Goal: Information Seeking & Learning: Learn about a topic

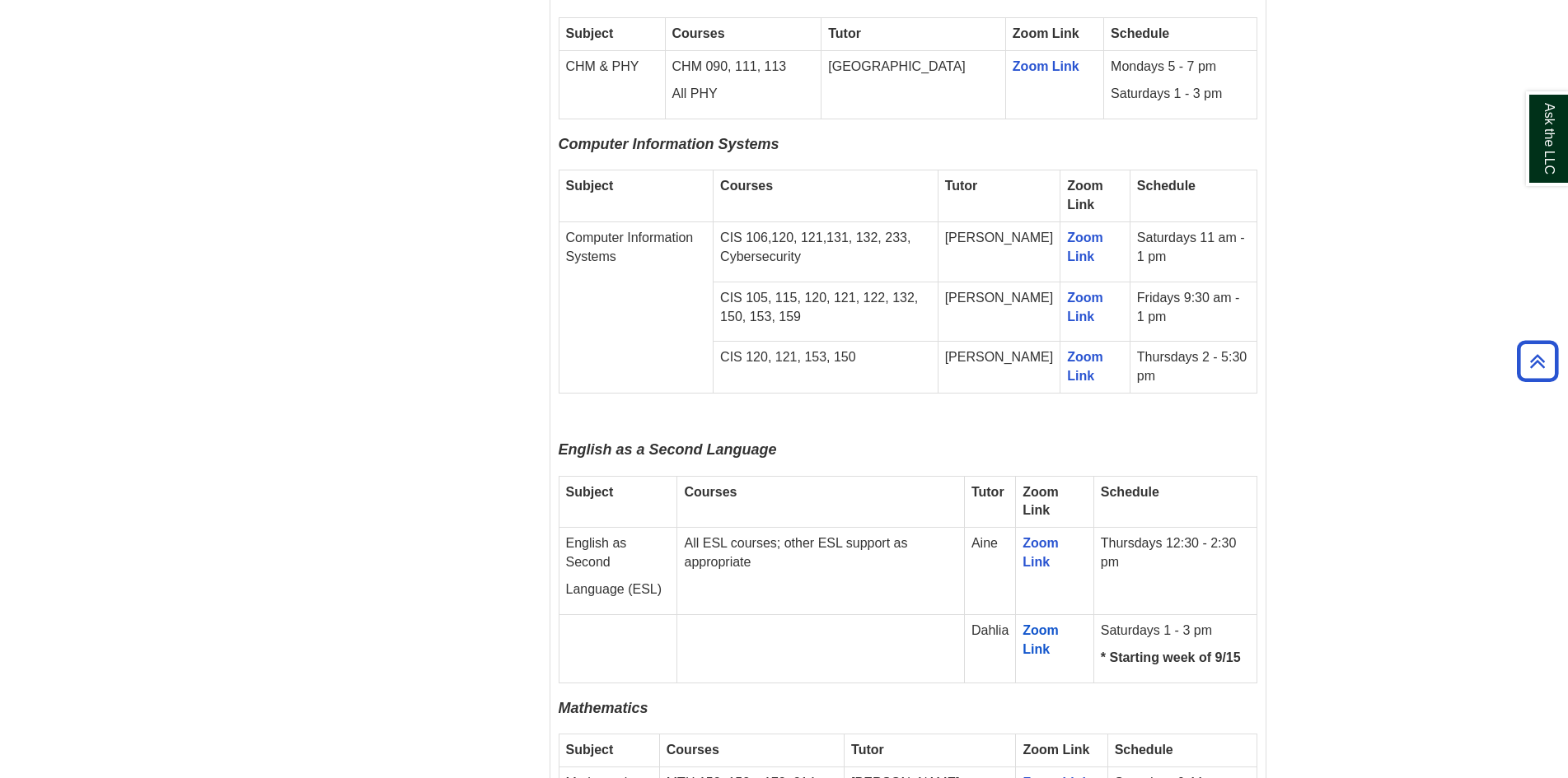
scroll to position [1977, 0]
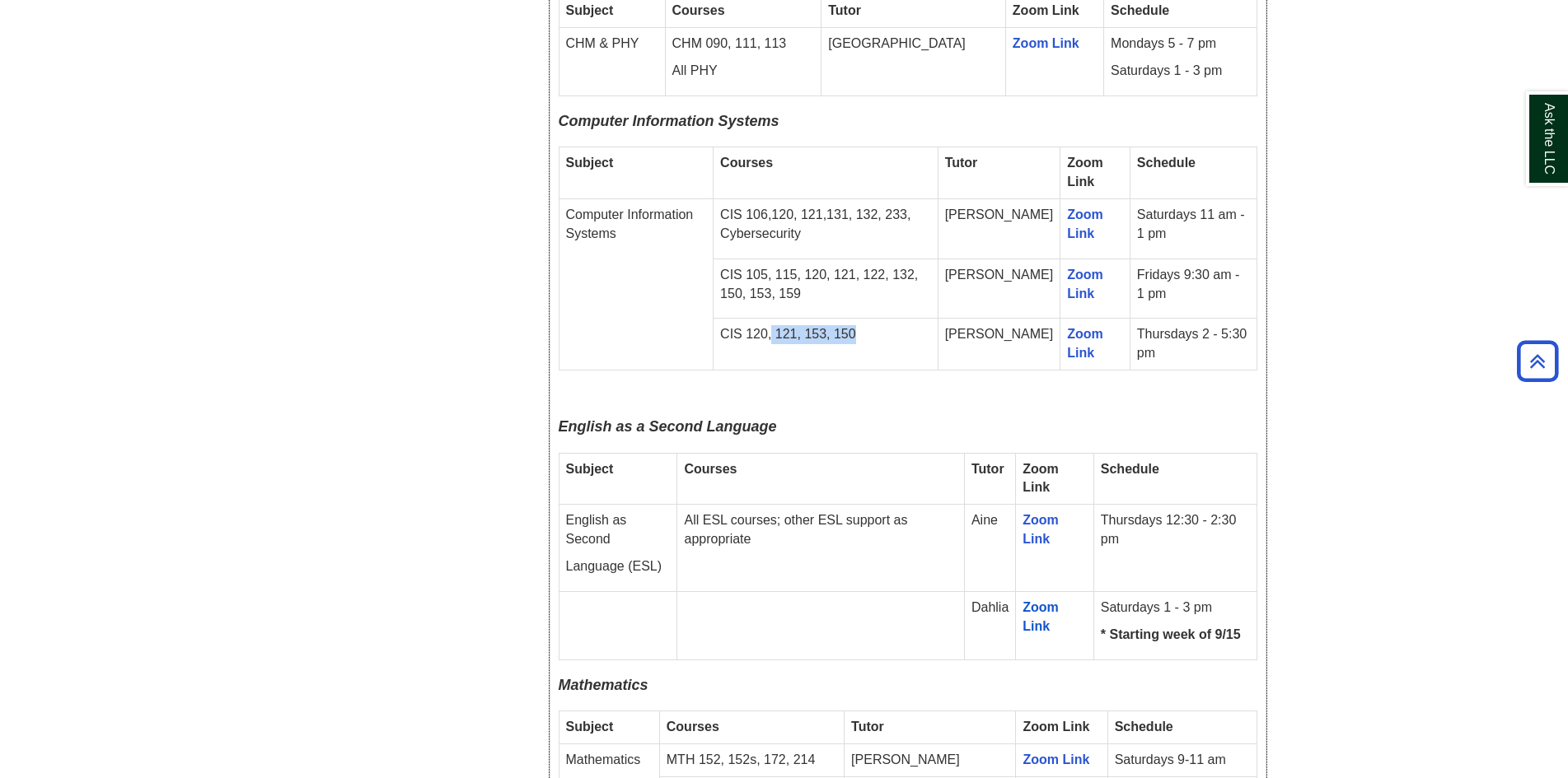
drag, startPoint x: 791, startPoint y: 270, endPoint x: 928, endPoint y: 273, distance: 137.0
click at [928, 319] on td "CIS 120, 121, 153, 150" at bounding box center [826, 344] width 225 height 51
click at [926, 319] on td "CIS 120, 121, 153, 150" at bounding box center [826, 344] width 225 height 51
click at [856, 267] on p "CIS 105, 115, 120, 121, 122, 132, 150, 153, 159" at bounding box center [825, 285] width 211 height 38
drag, startPoint x: 856, startPoint y: 210, endPoint x: 954, endPoint y: 223, distance: 98.9
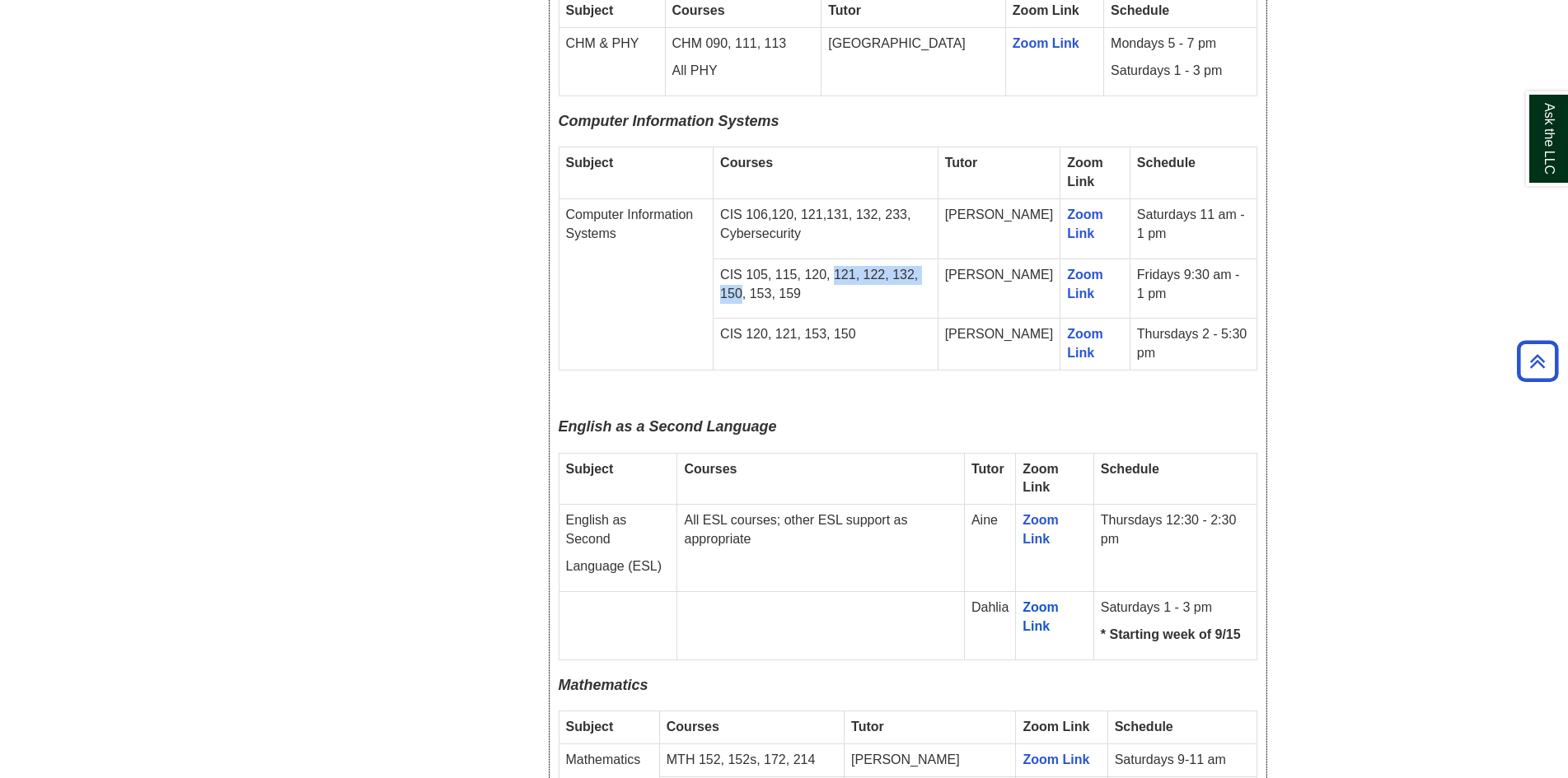
click at [931, 267] on p "CIS 105, 115, 120, 121, 122, 132, 150, 153, 159" at bounding box center [825, 285] width 211 height 38
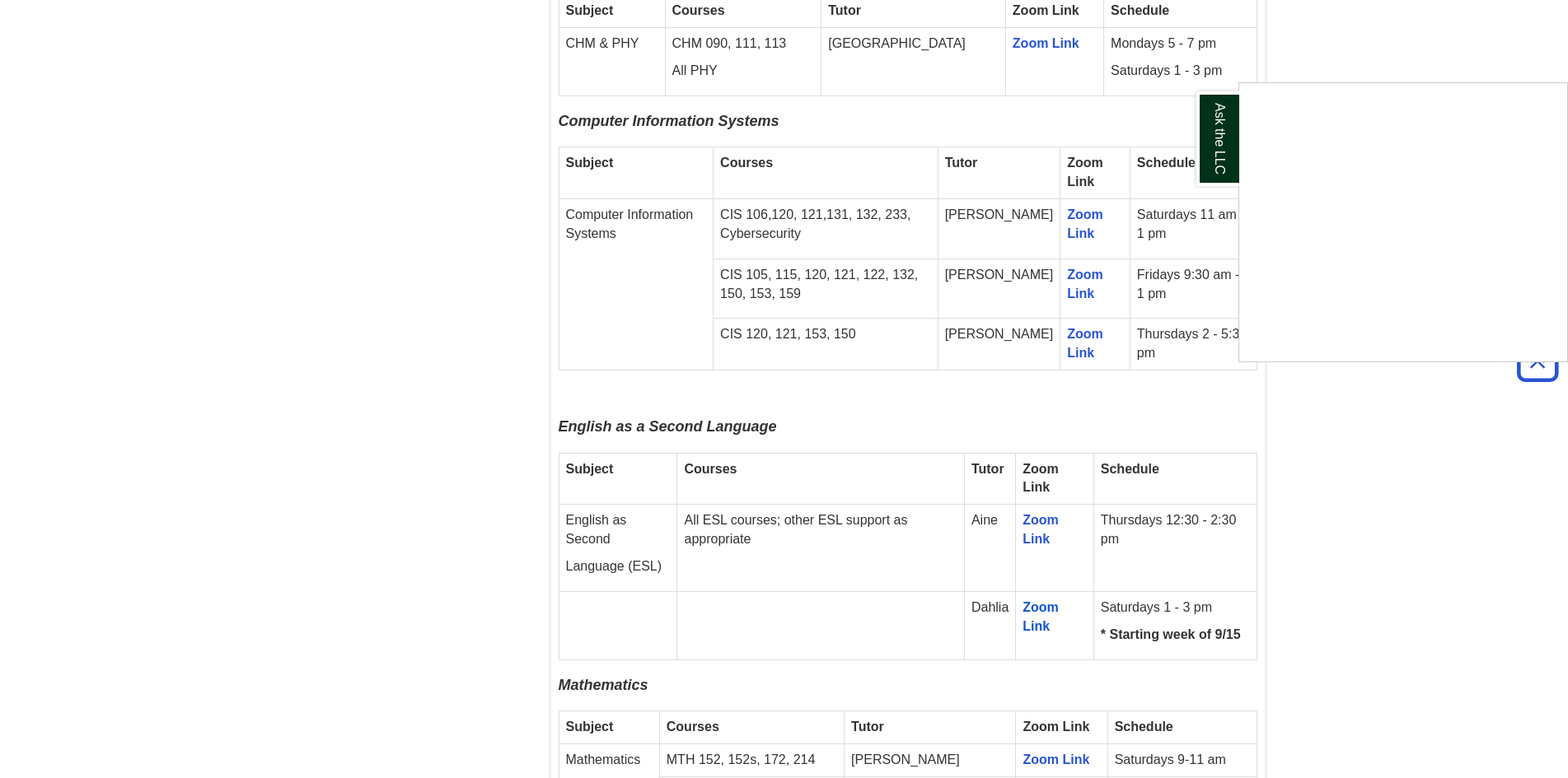
click at [875, 221] on div "Ask the LLC" at bounding box center [784, 389] width 1568 height 778
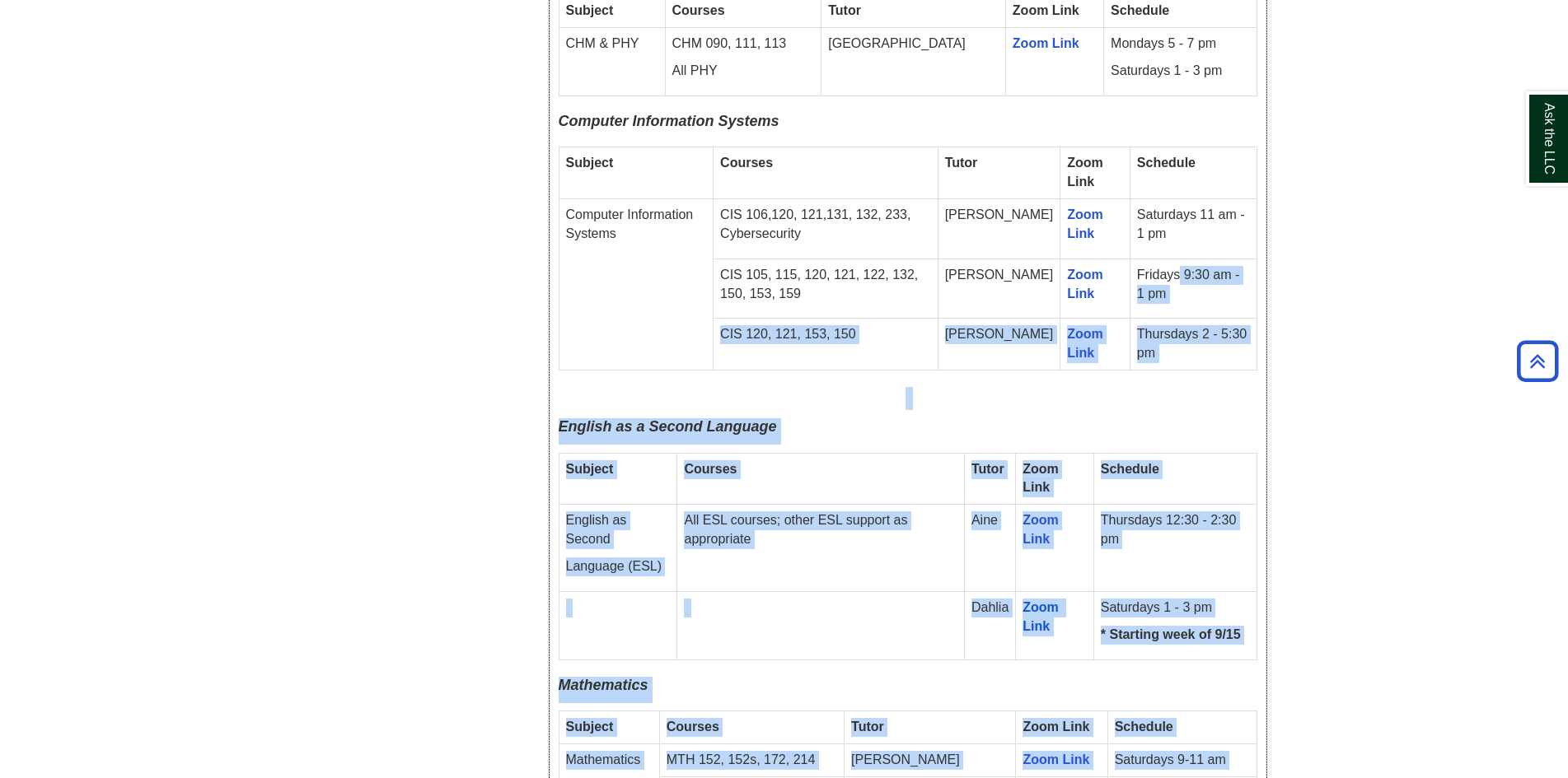
drag, startPoint x: 1168, startPoint y: 217, endPoint x: 1269, endPoint y: 245, distance: 104.8
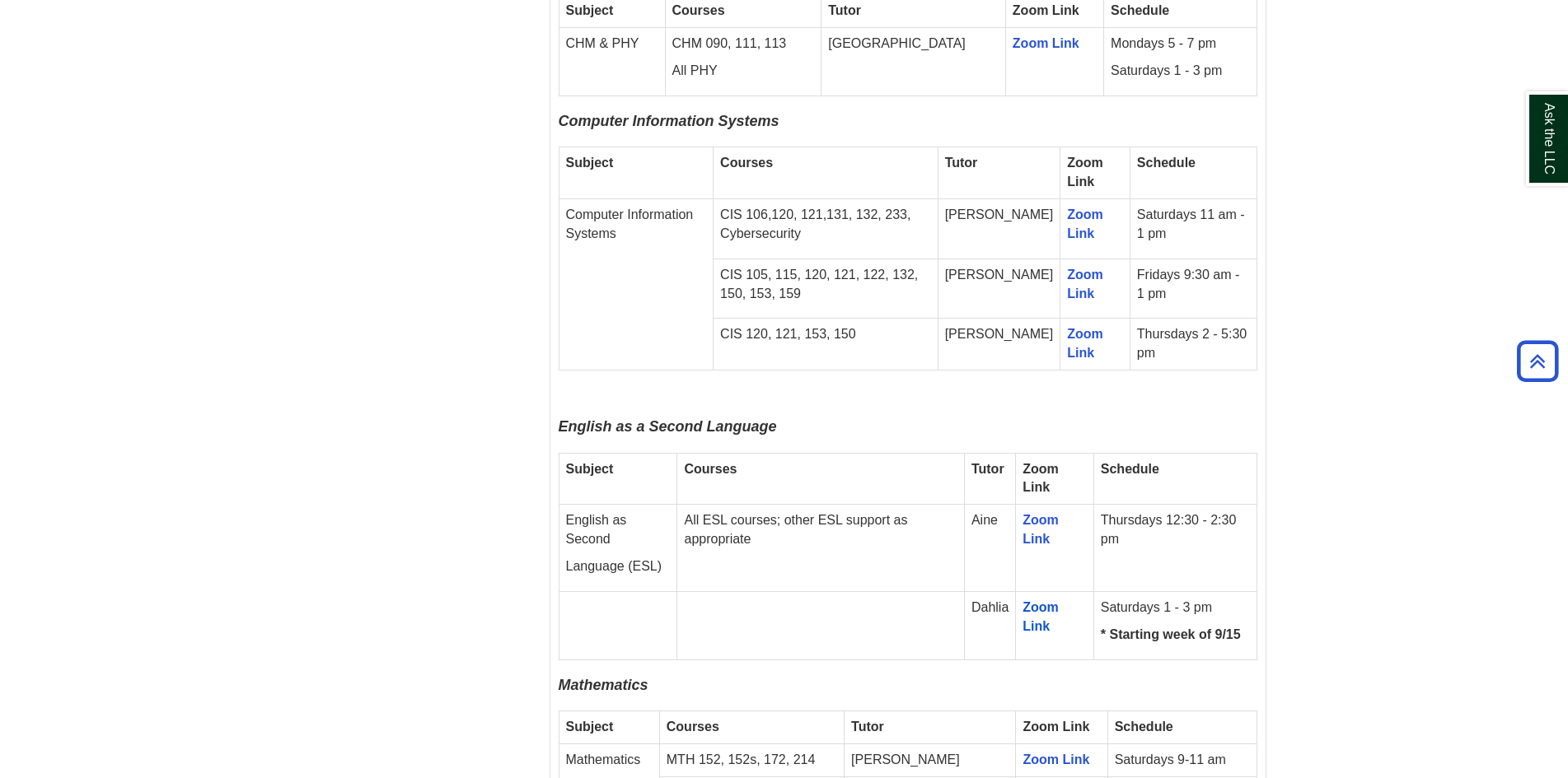
drag, startPoint x: 1172, startPoint y: 215, endPoint x: 1232, endPoint y: 237, distance: 63.9
click at [1232, 259] on td "Fridays 9:30 am - 1 pm" at bounding box center [1194, 289] width 127 height 60
click at [1233, 259] on td "Fridays 9:30 am - 1 pm" at bounding box center [1194, 289] width 127 height 60
drag, startPoint x: 1173, startPoint y: 209, endPoint x: 1248, endPoint y: 232, distance: 78.4
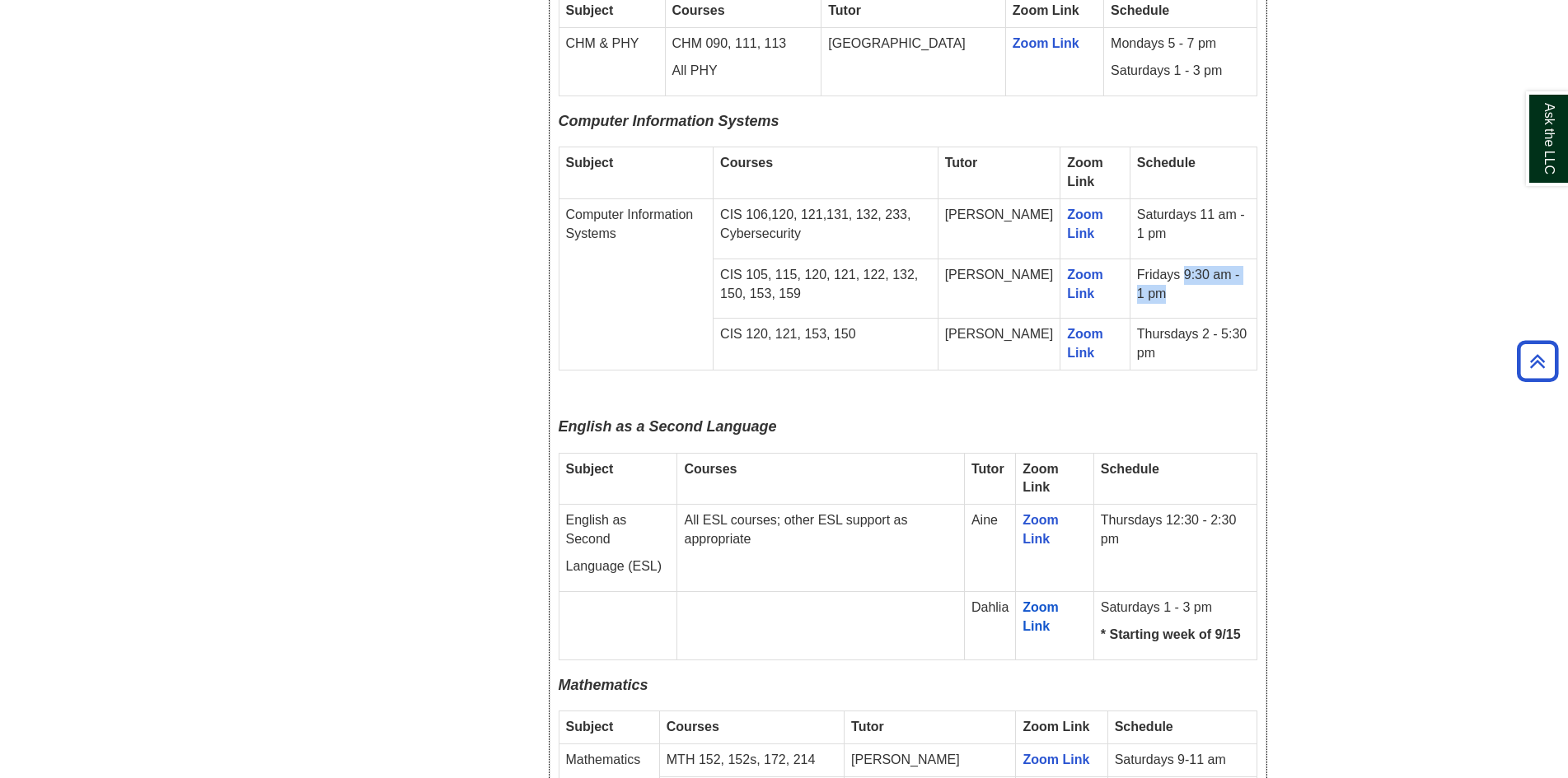
click at [1248, 259] on td "Fridays 9:30 am - 1 pm" at bounding box center [1194, 289] width 127 height 60
click at [1232, 259] on td "Fridays 9:30 am - 1 pm" at bounding box center [1194, 289] width 127 height 60
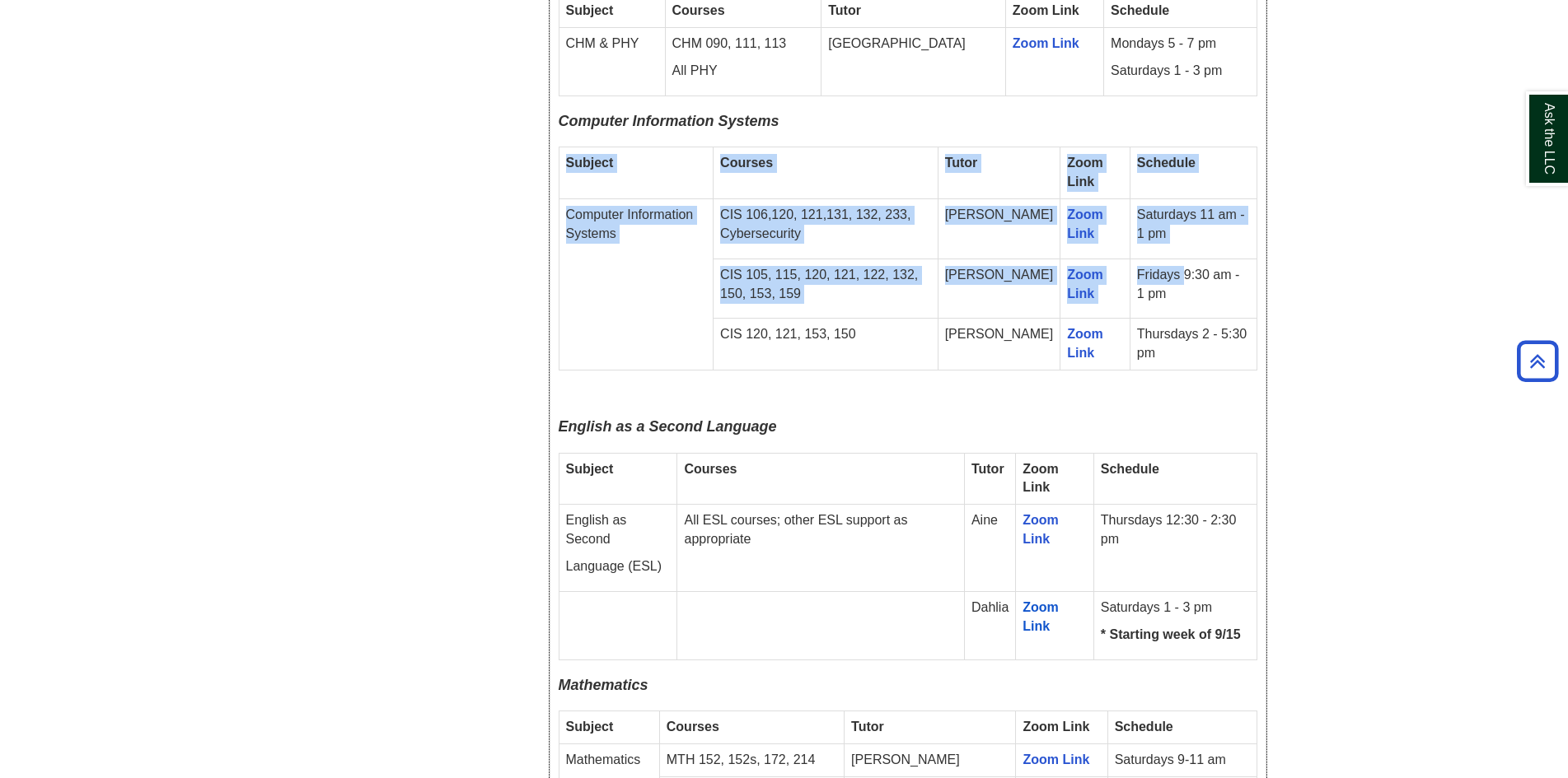
drag, startPoint x: 1171, startPoint y: 214, endPoint x: 1234, endPoint y: 232, distance: 65.5
click at [1265, 242] on div "Fall 2025 Online Drop-In Schedule All remote drop-in tutoring is offered via Zo…" at bounding box center [907, 190] width 716 height 2665
click at [1209, 259] on td "Fridays 9:30 am - 1 pm" at bounding box center [1194, 289] width 127 height 60
